Goal: Transaction & Acquisition: Purchase product/service

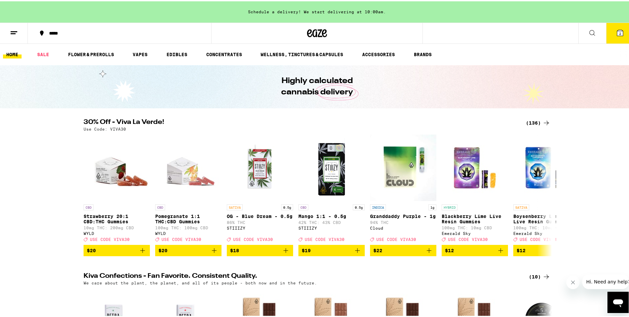
click at [533, 119] on div "(136)" at bounding box center [538, 121] width 25 height 8
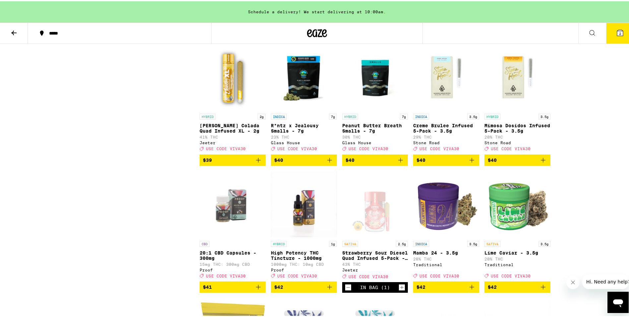
scroll to position [3125, 0]
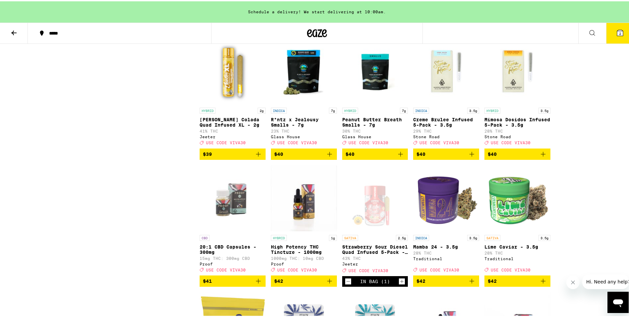
click at [358, 103] on img "Open page for Peanut Butter Breath Smalls - 7g from Glass House" at bounding box center [375, 69] width 66 height 66
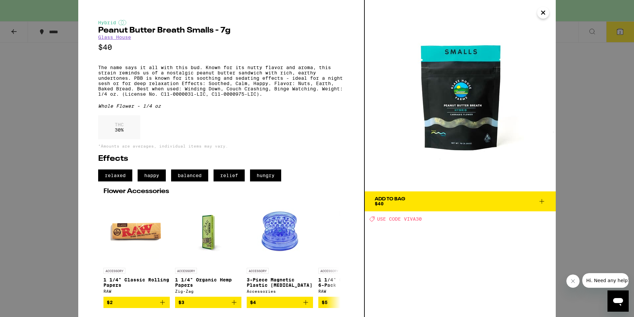
click at [441, 209] on button "Add To Bag $40" at bounding box center [460, 201] width 191 height 20
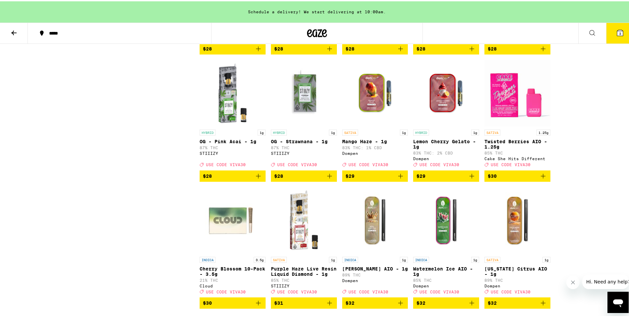
scroll to position [2594, 0]
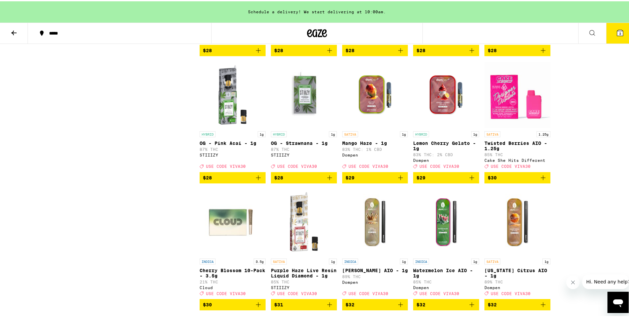
click at [11, 31] on icon at bounding box center [14, 32] width 8 height 8
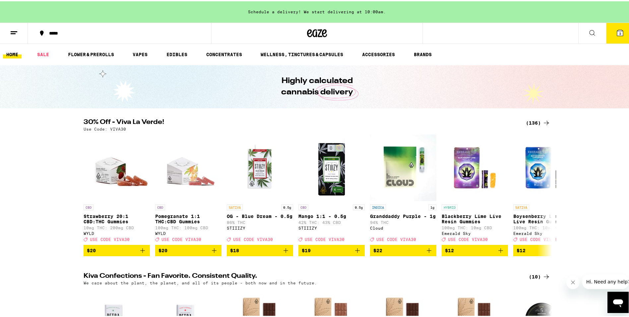
click at [589, 32] on icon at bounding box center [593, 32] width 8 height 8
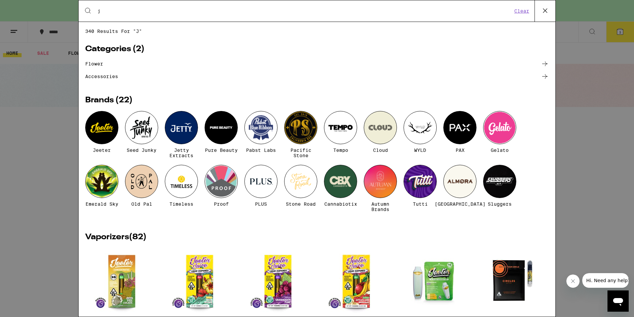
type input "j"
click at [112, 134] on div at bounding box center [101, 127] width 33 height 33
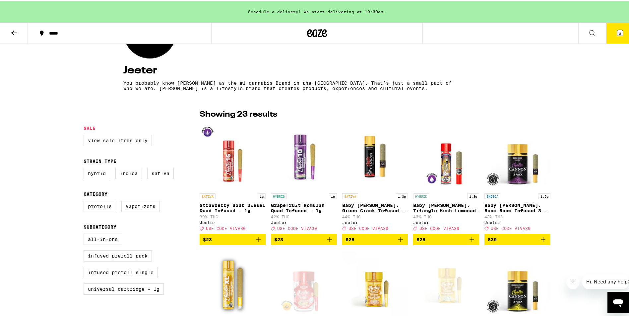
scroll to position [232, 0]
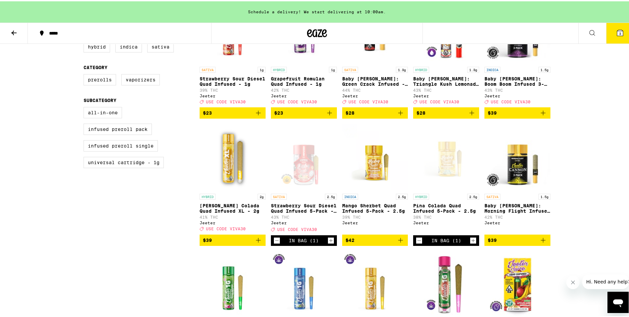
click at [417, 243] on icon "Decrement" at bounding box center [419, 239] width 6 height 8
click at [329, 243] on icon "Increment" at bounding box center [331, 239] width 6 height 8
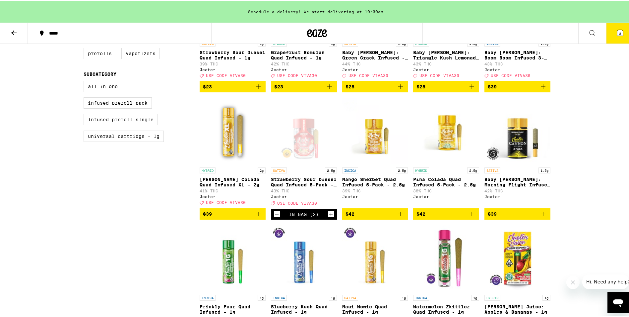
scroll to position [332, 0]
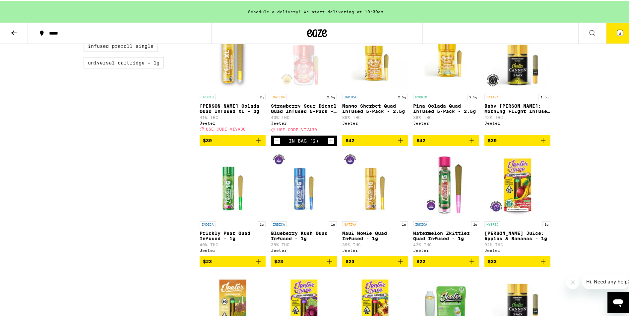
click at [618, 29] on icon at bounding box center [621, 32] width 6 height 6
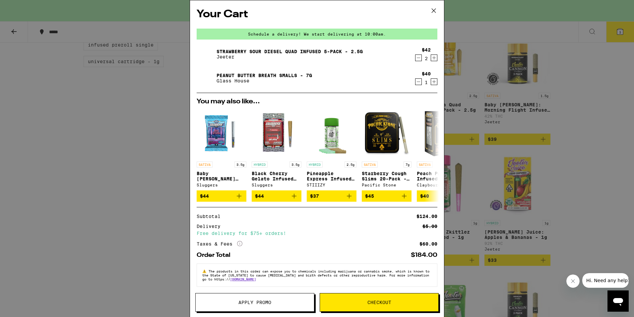
click at [283, 301] on span "Apply Promo" at bounding box center [255, 302] width 118 height 5
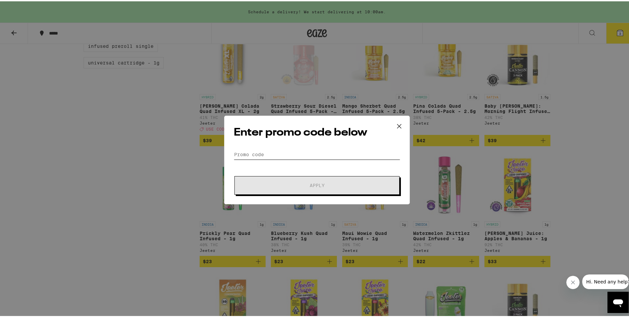
click at [279, 153] on input "Promo Code" at bounding box center [317, 153] width 167 height 10
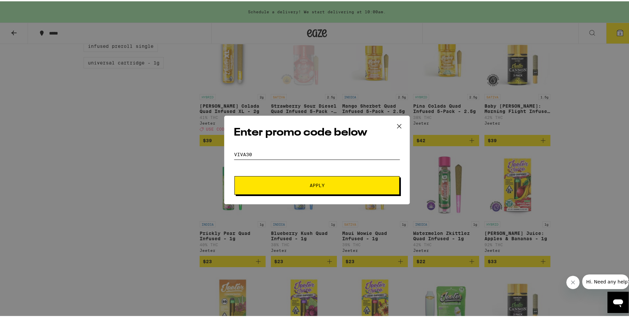
type input "viva30"
click at [235, 175] on button "Apply" at bounding box center [317, 184] width 165 height 19
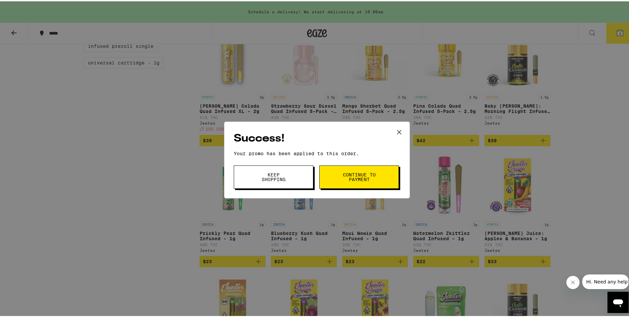
click at [360, 180] on span "Continue to payment" at bounding box center [359, 175] width 34 height 9
